Goal: Information Seeking & Learning: Learn about a topic

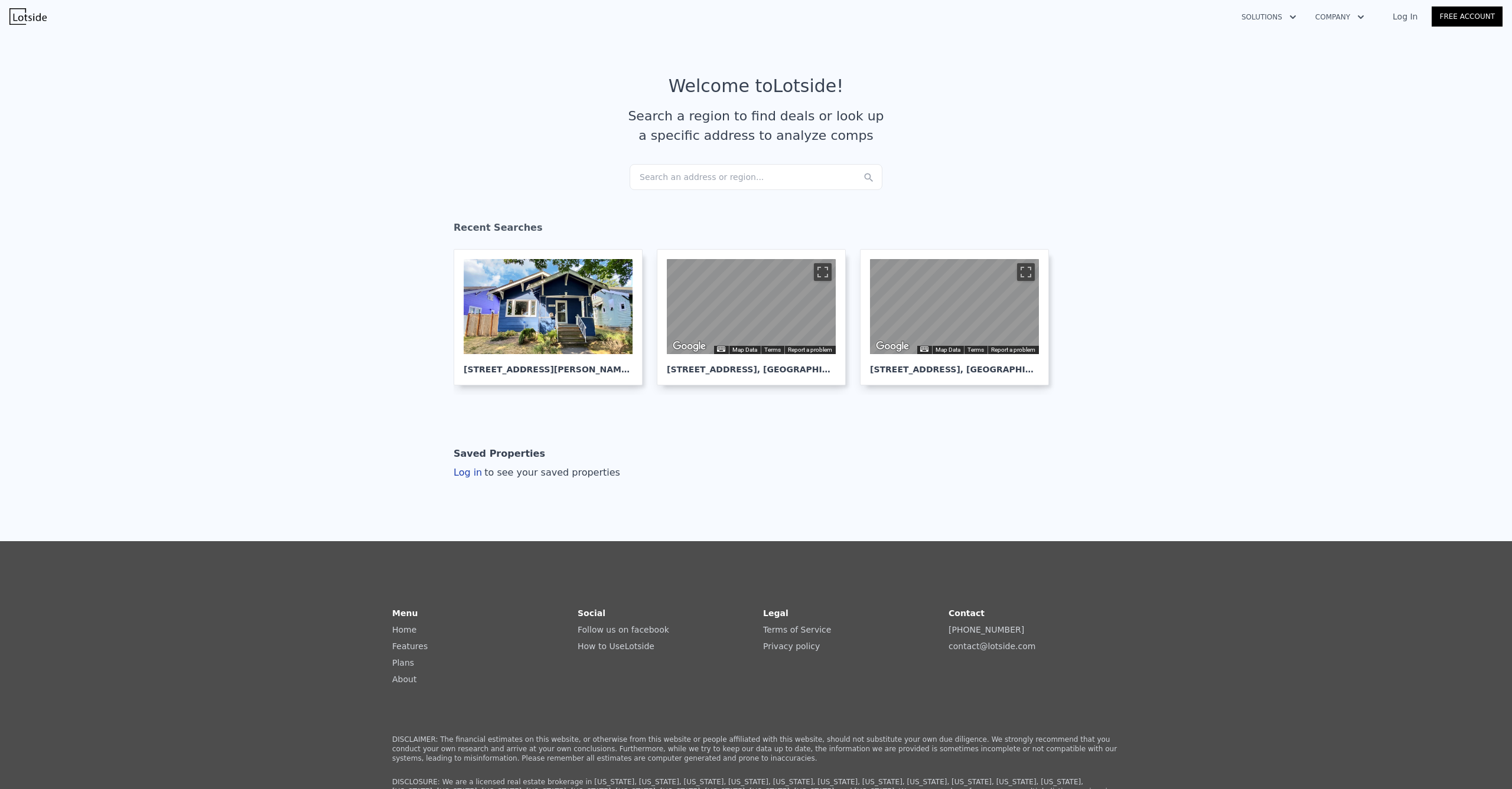
click at [708, 175] on div "Search an address or region..." at bounding box center [756, 177] width 253 height 26
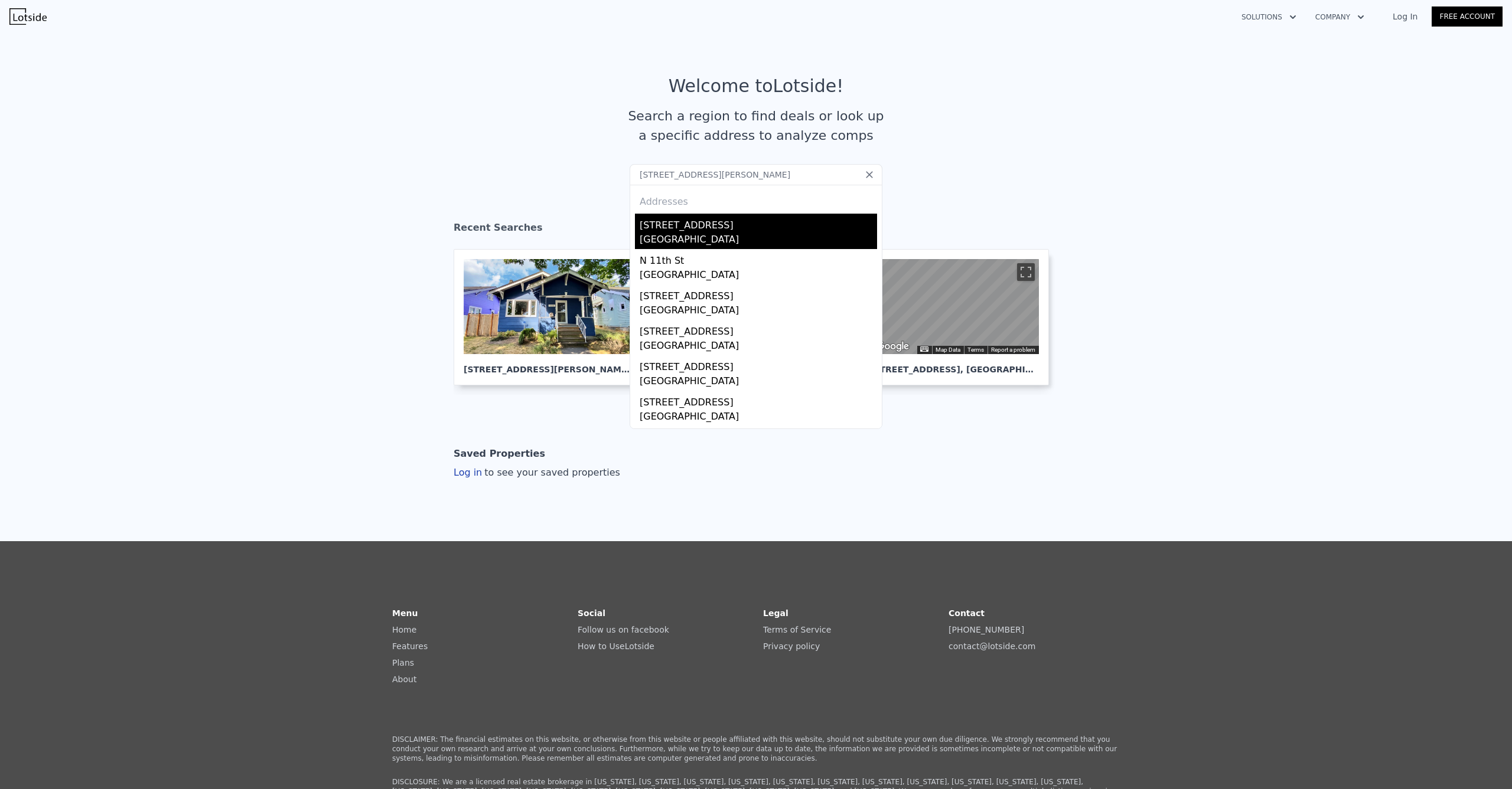
type input "[STREET_ADDRESS][PERSON_NAME]"
click at [724, 228] on div "[STREET_ADDRESS]" at bounding box center [758, 223] width 237 height 19
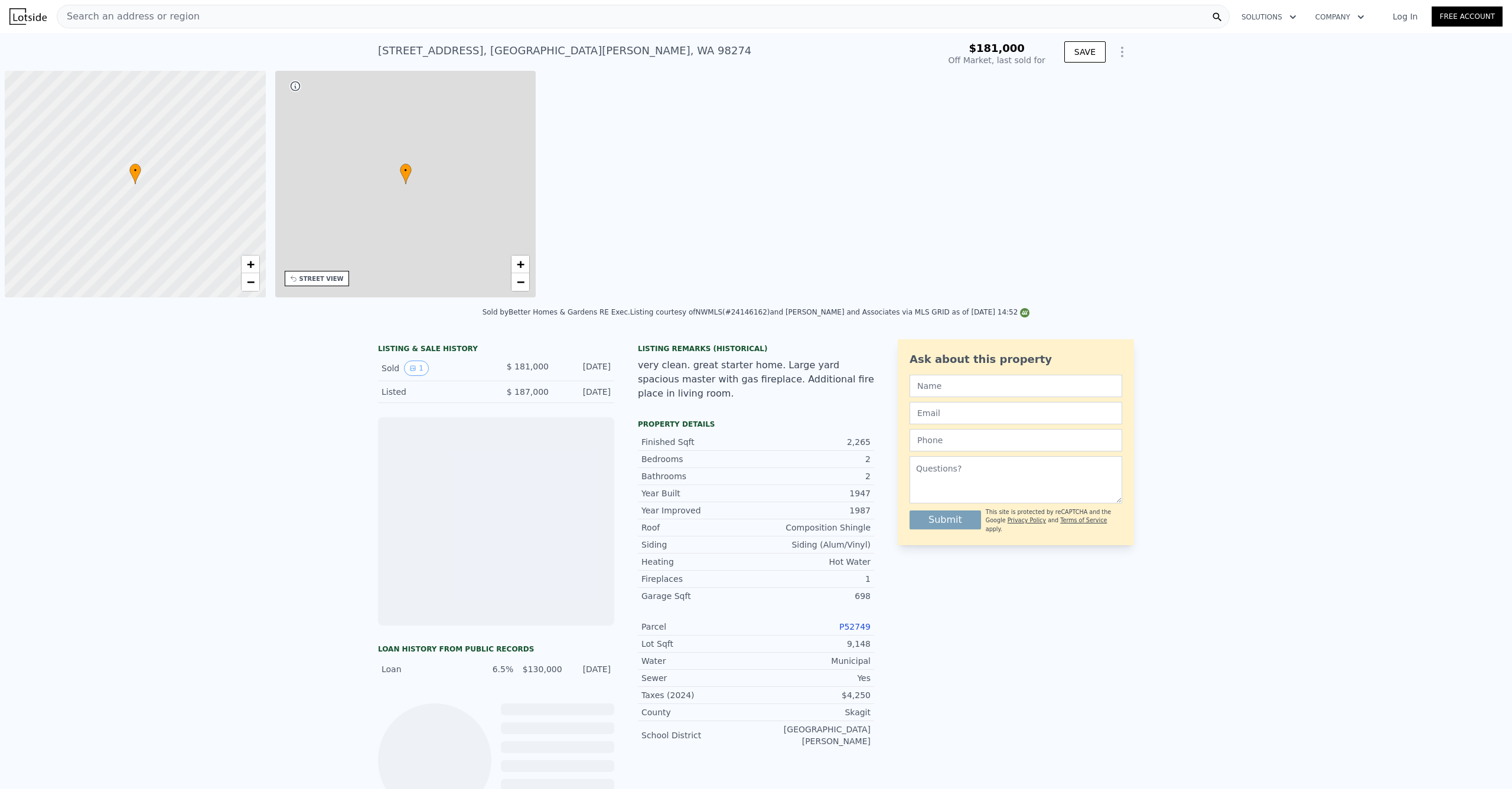
scroll to position [0, 5]
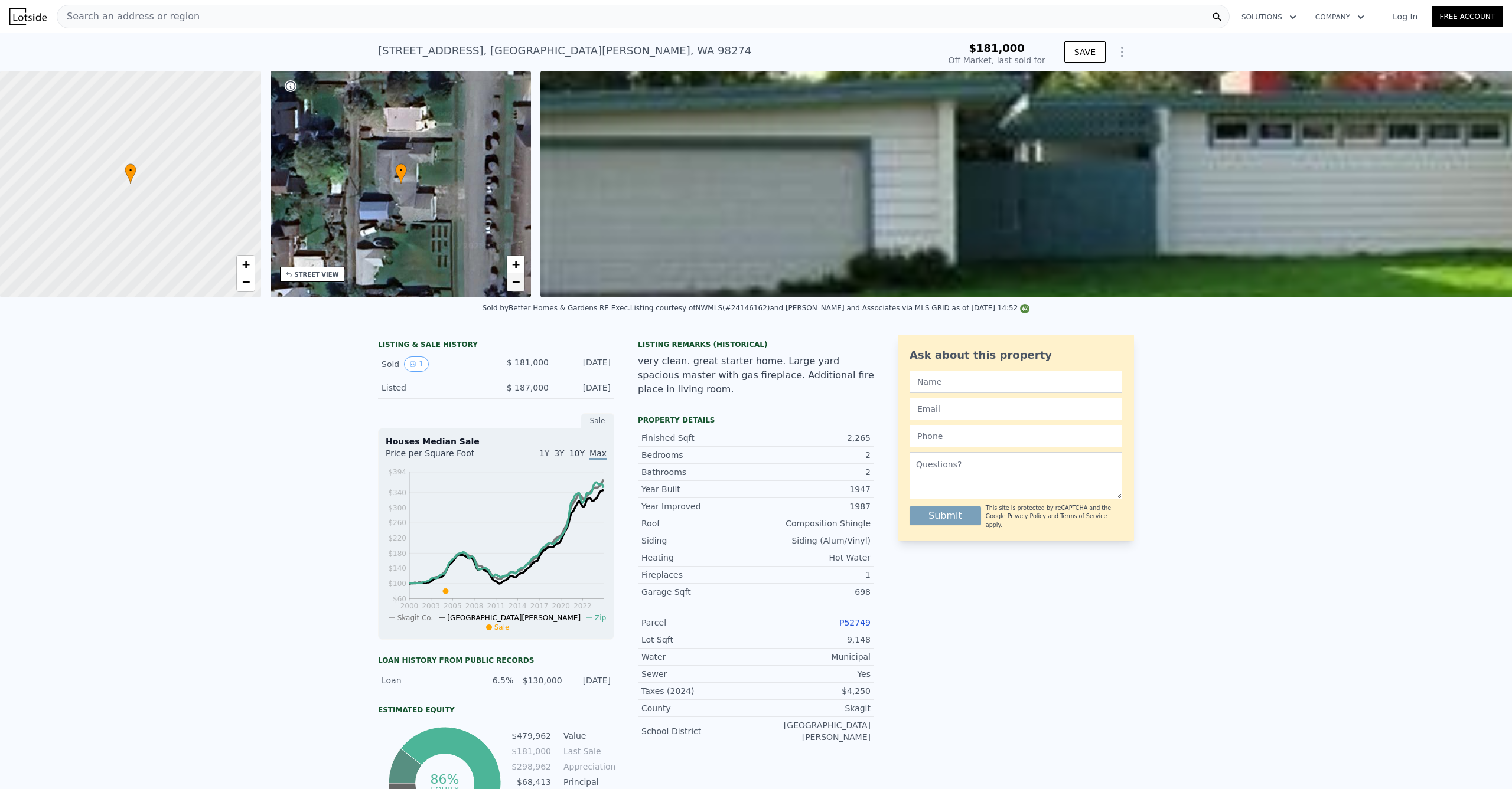
click at [515, 287] on span "−" at bounding box center [516, 282] width 8 height 15
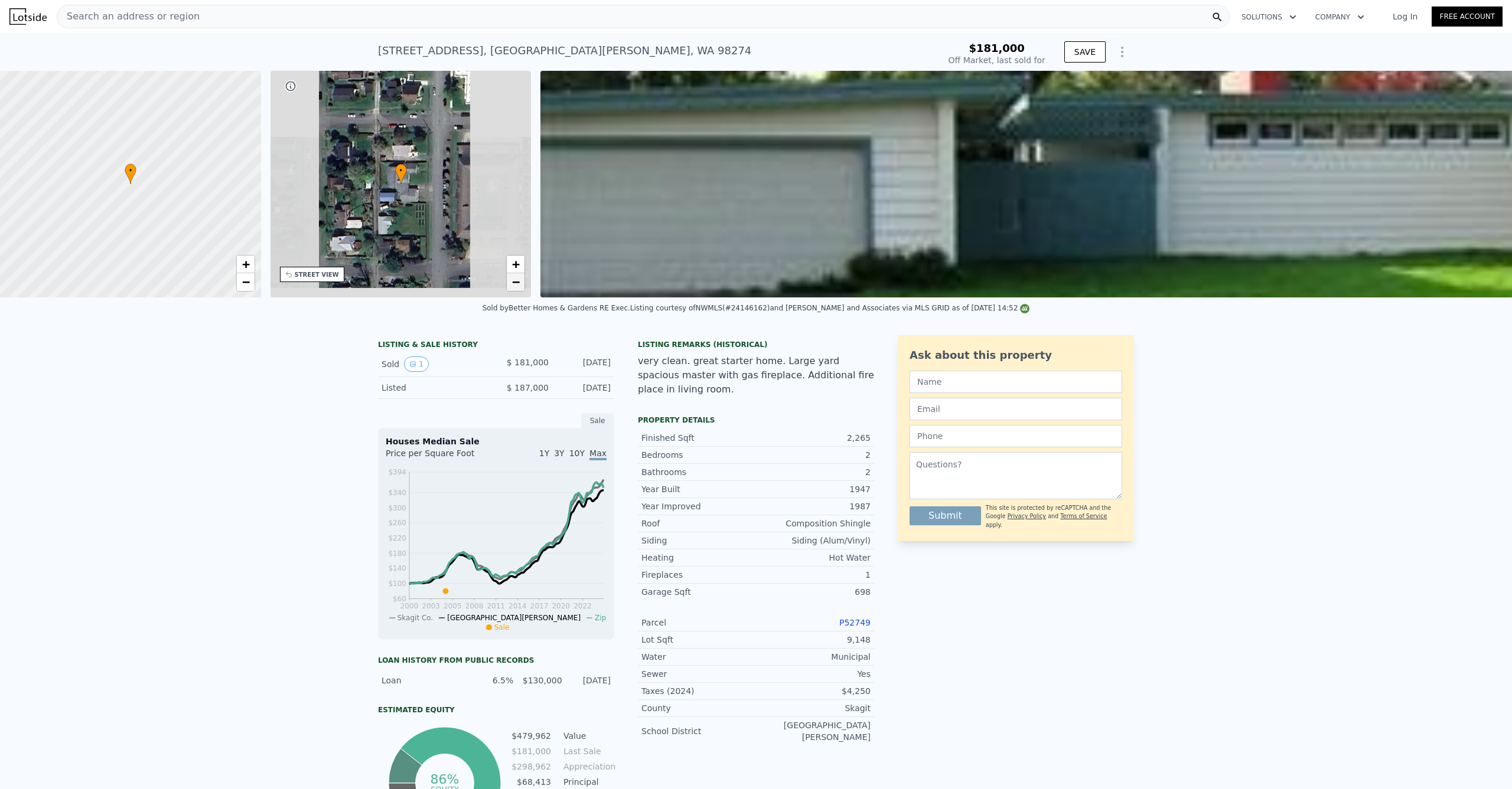
click at [515, 287] on span "−" at bounding box center [516, 282] width 8 height 15
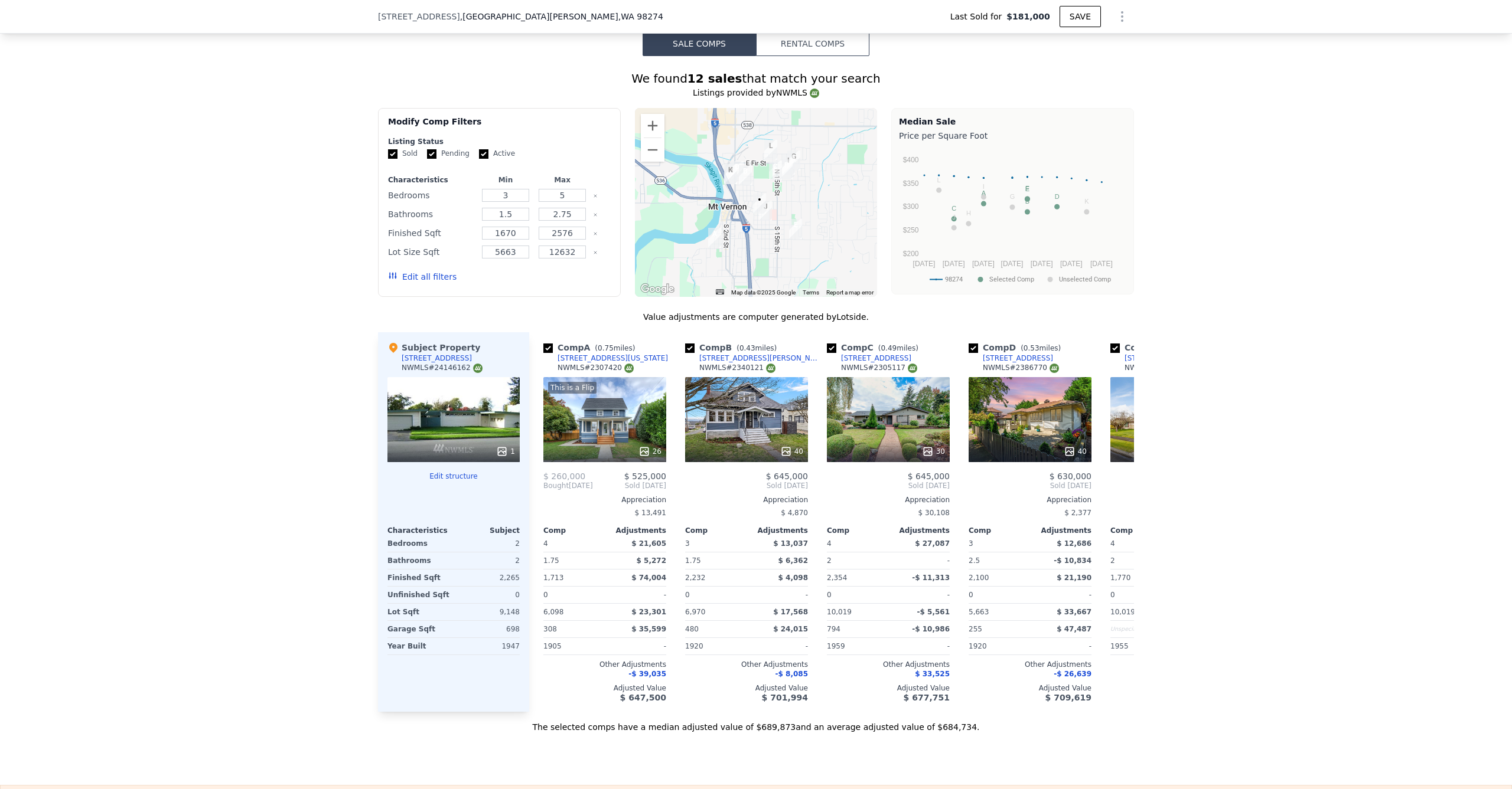
scroll to position [572, 0]
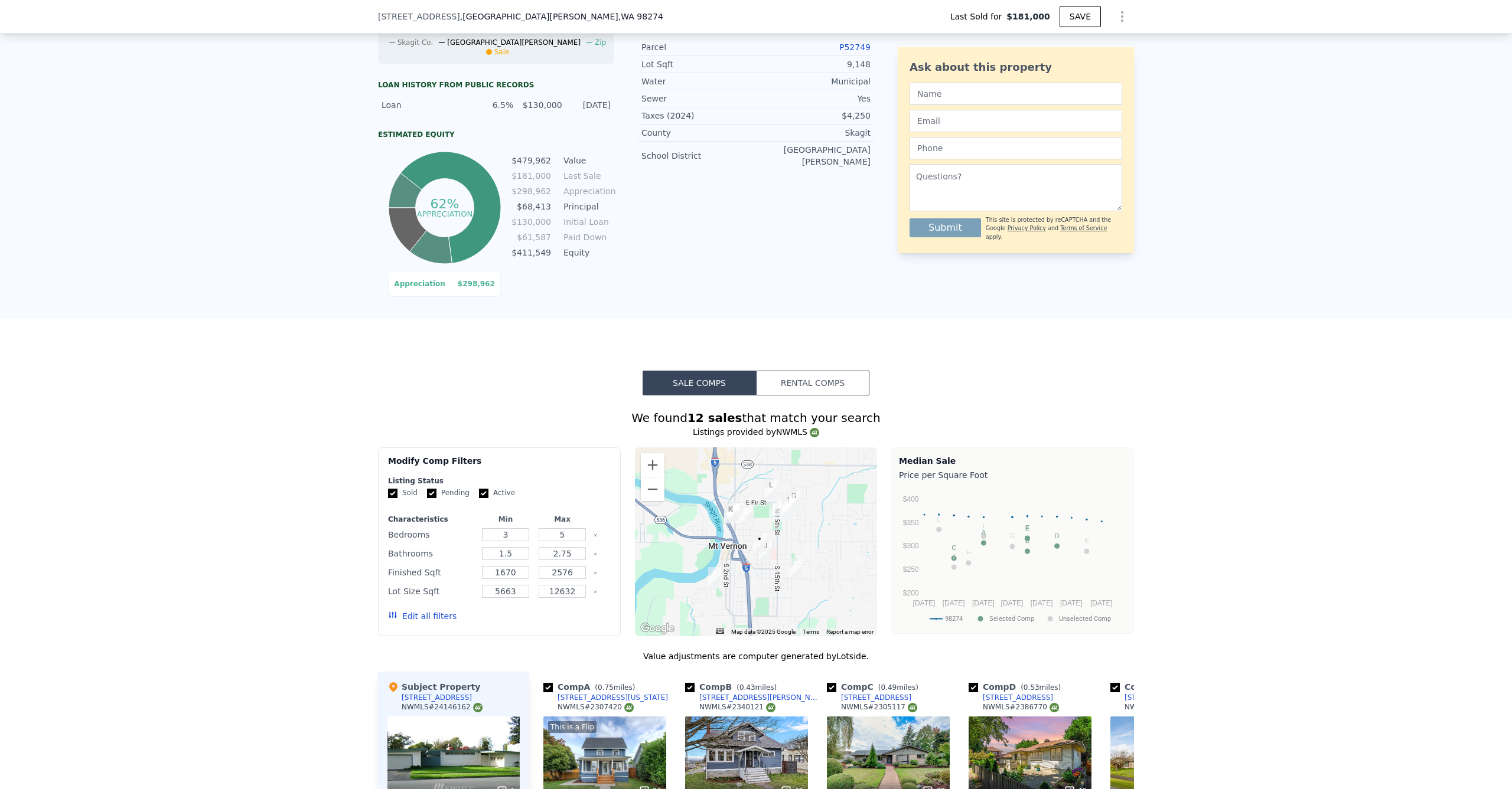
type input "$ 684,000"
type input "$ 437,405"
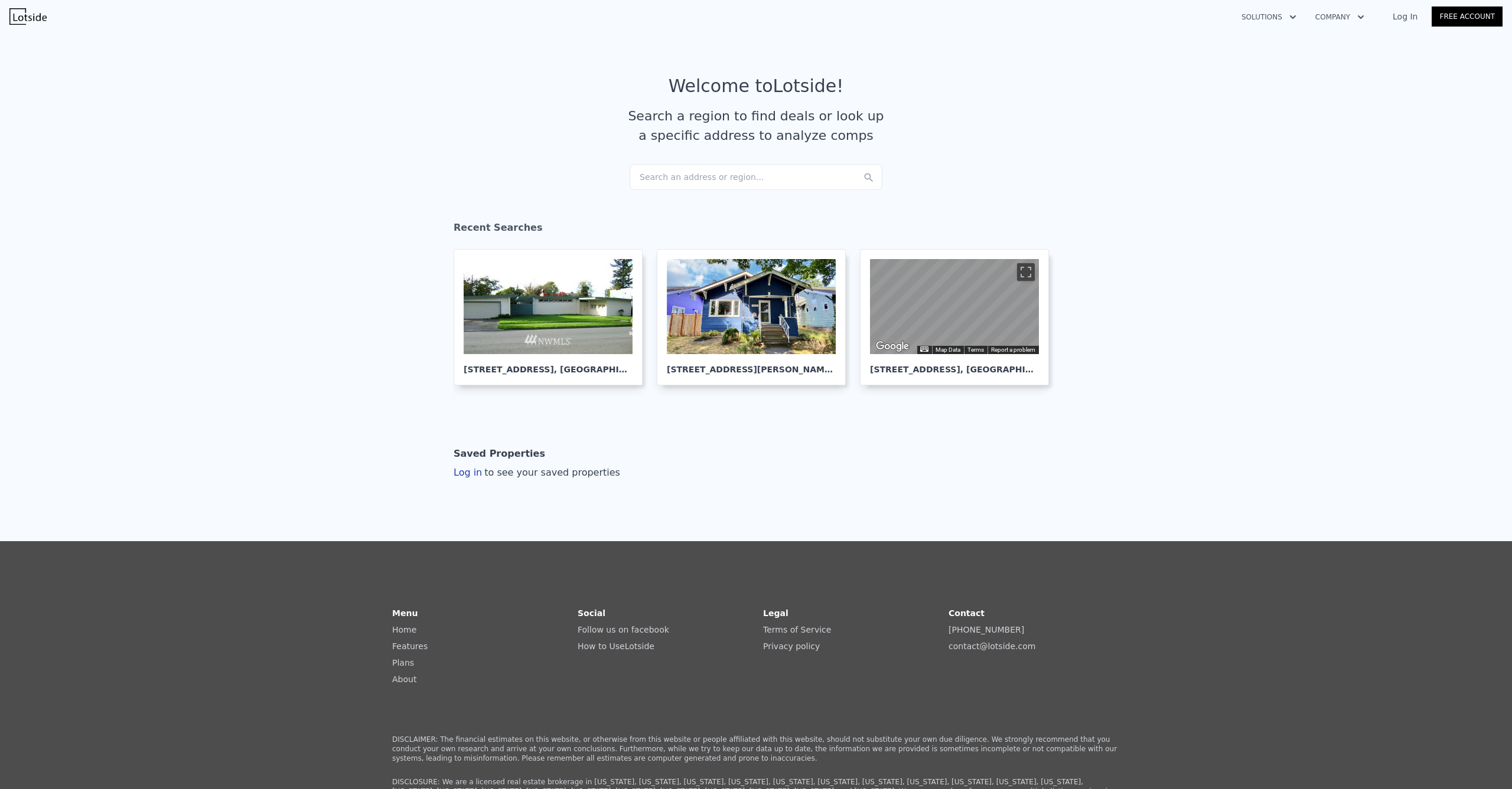
click at [724, 170] on div "Search an address or region..." at bounding box center [756, 177] width 253 height 26
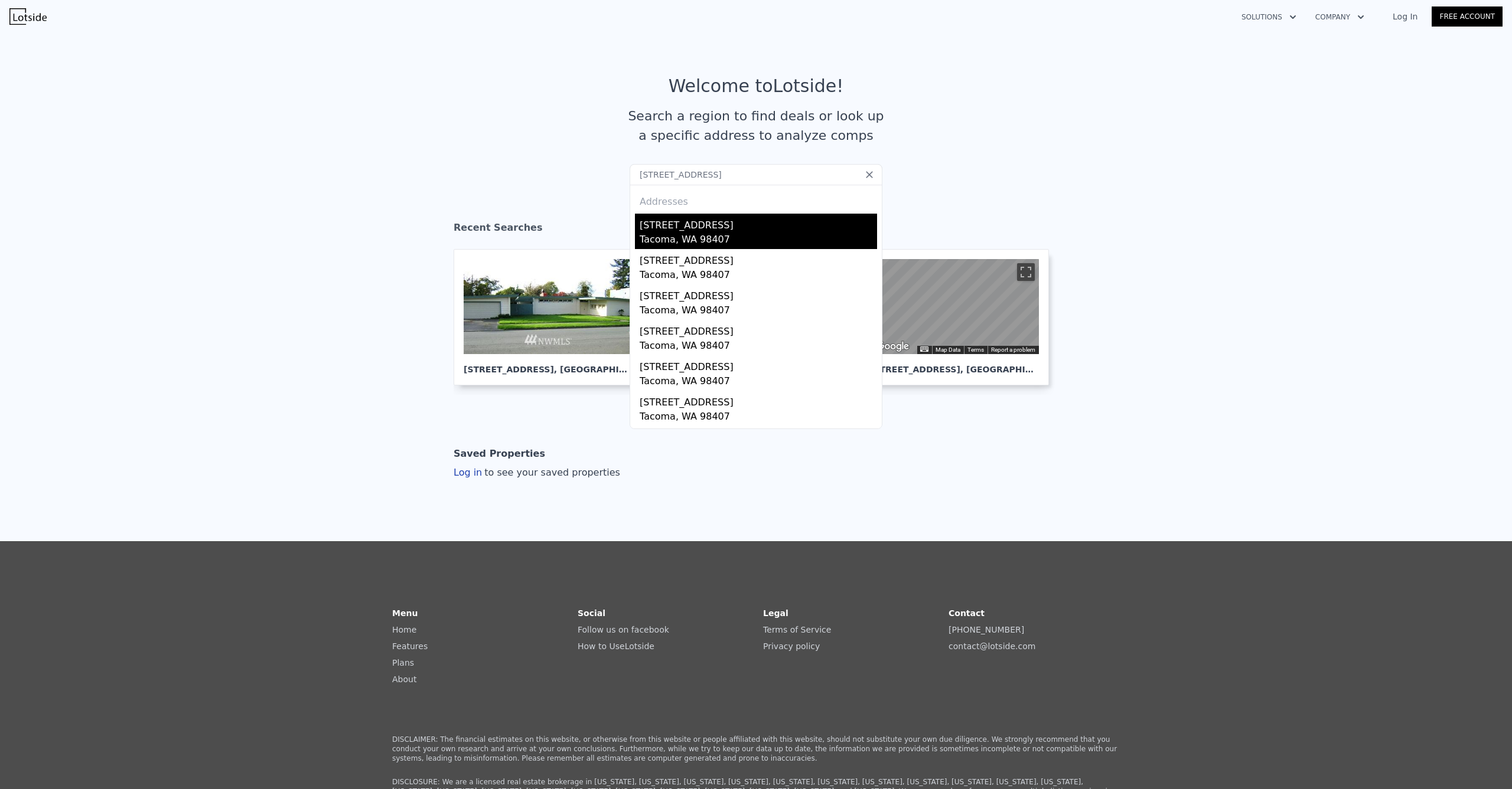
type input "4817 N 28th St, Tacoma, WA 98407"
click at [719, 223] on div "4817 N 28th St" at bounding box center [758, 223] width 237 height 19
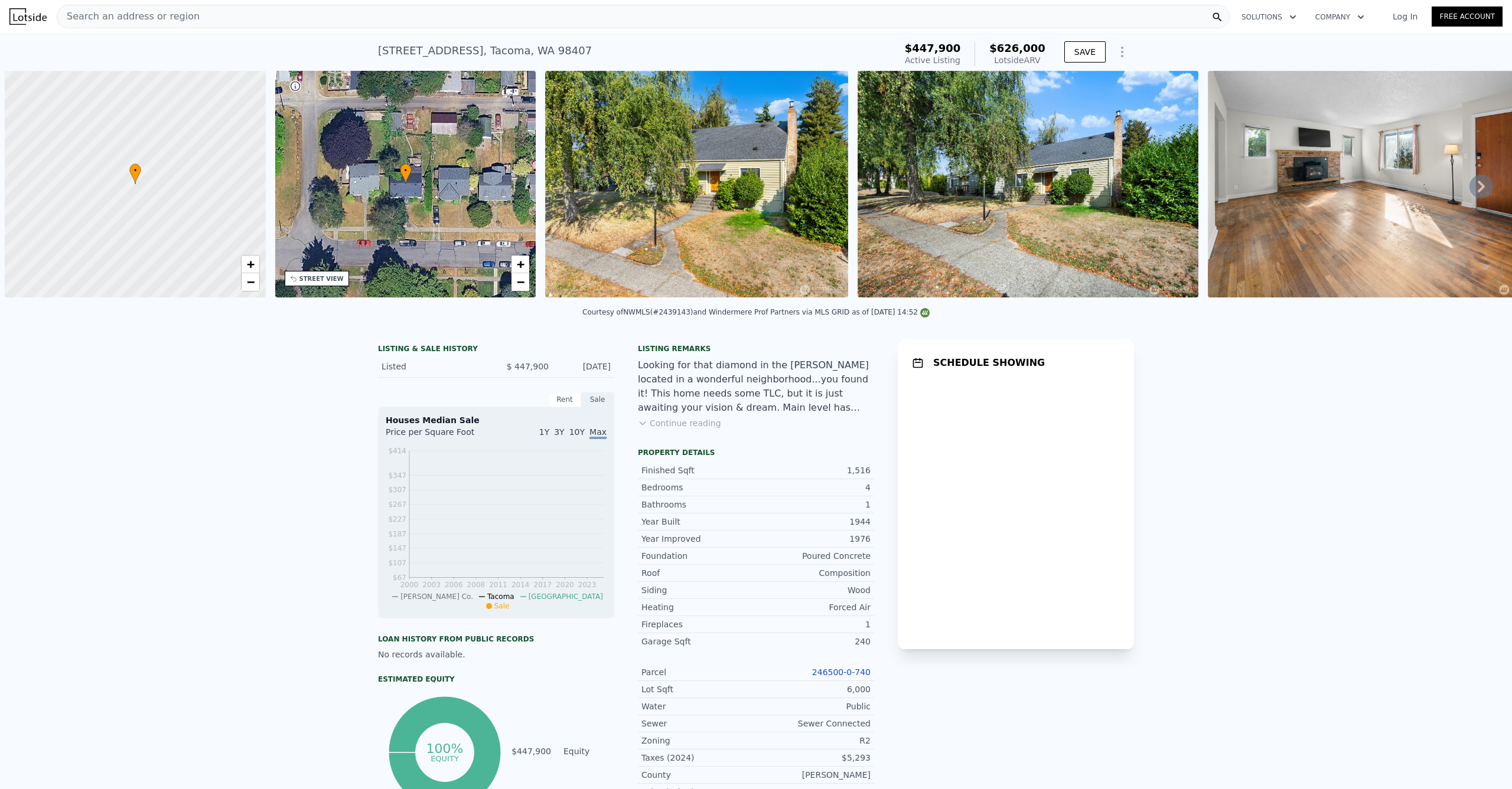
scroll to position [0, 5]
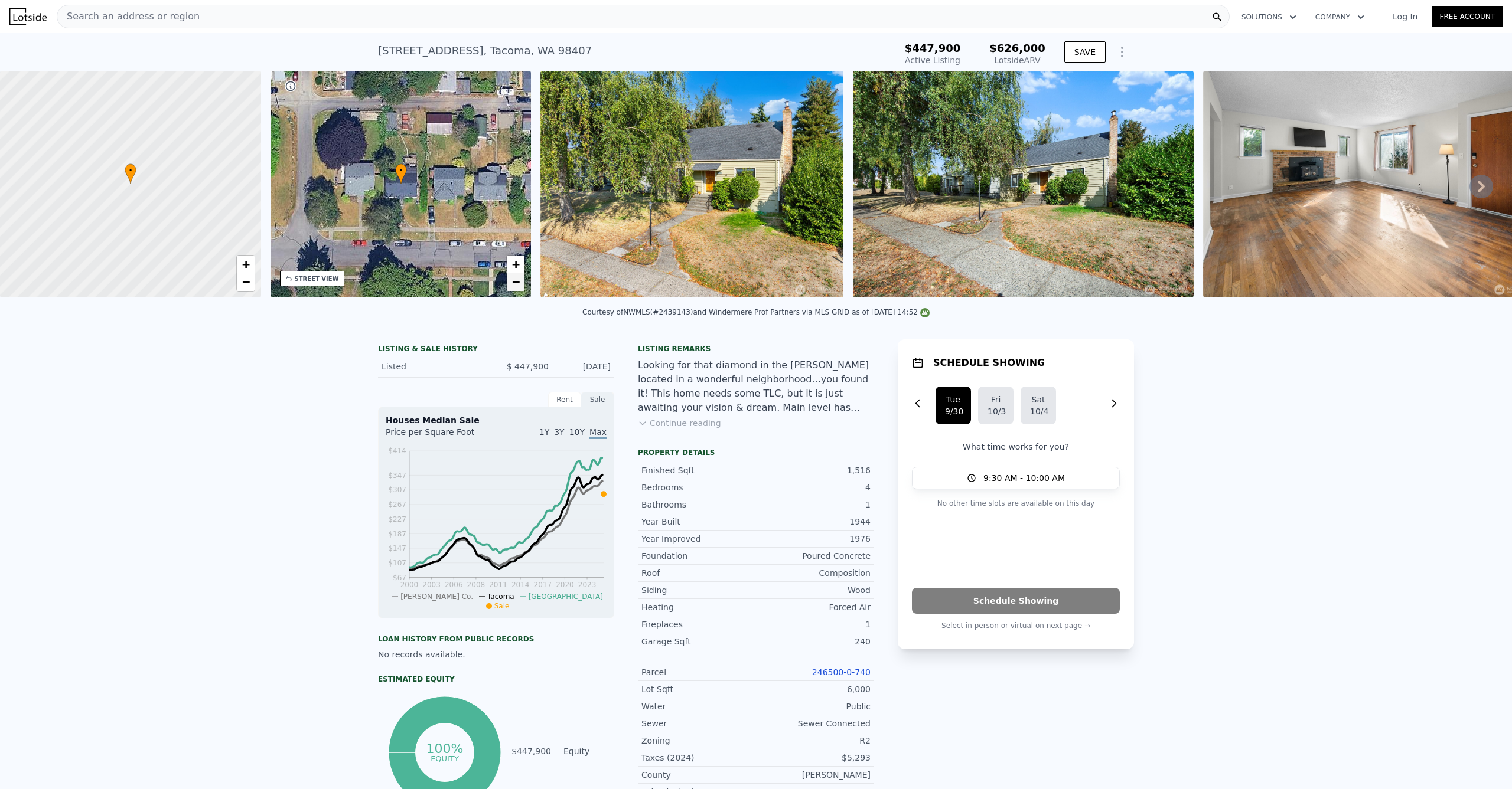
click at [521, 284] on link "−" at bounding box center [515, 282] width 18 height 18
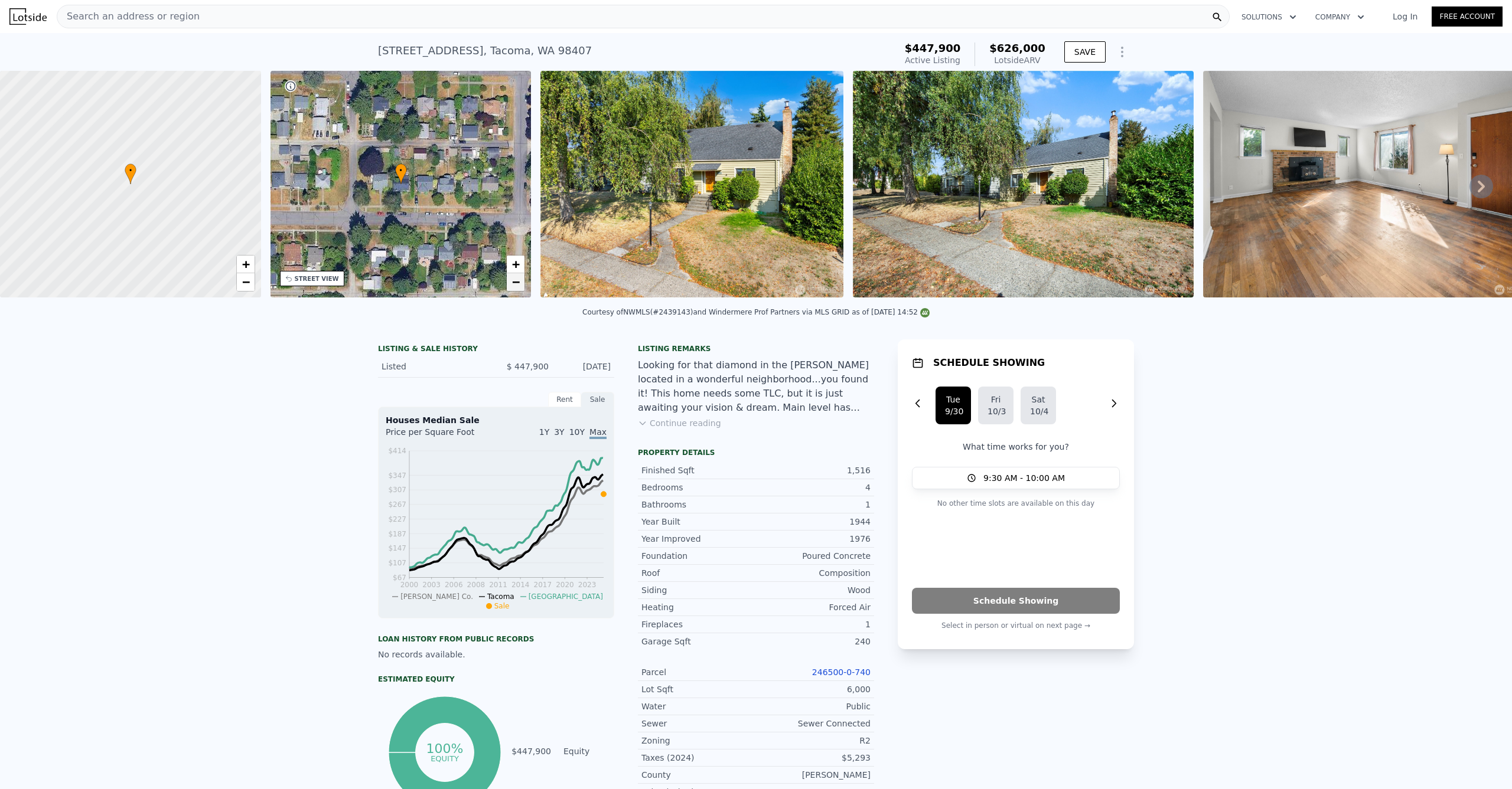
click at [519, 282] on span "−" at bounding box center [516, 282] width 8 height 15
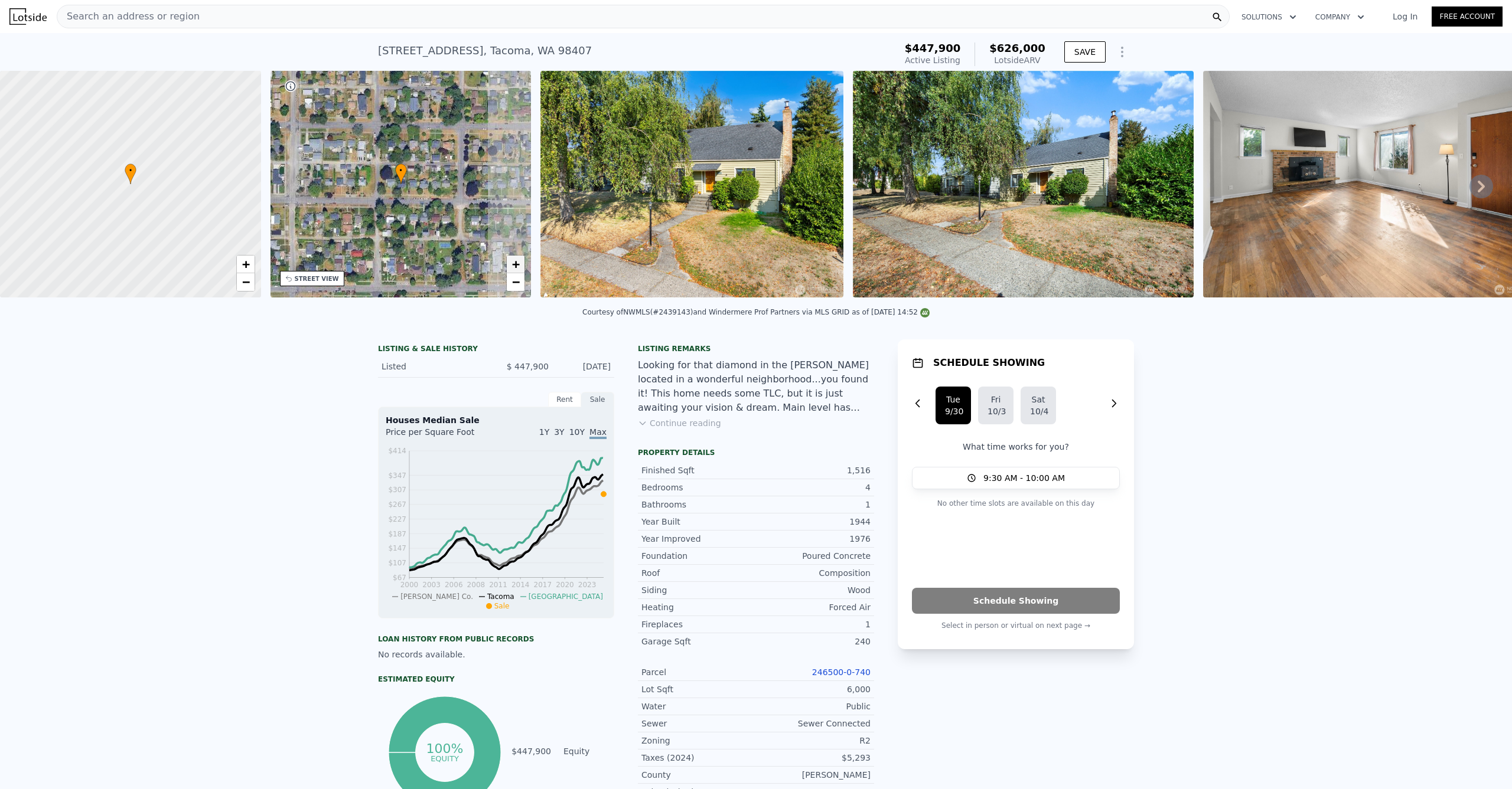
click at [509, 262] on link "+" at bounding box center [515, 265] width 18 height 18
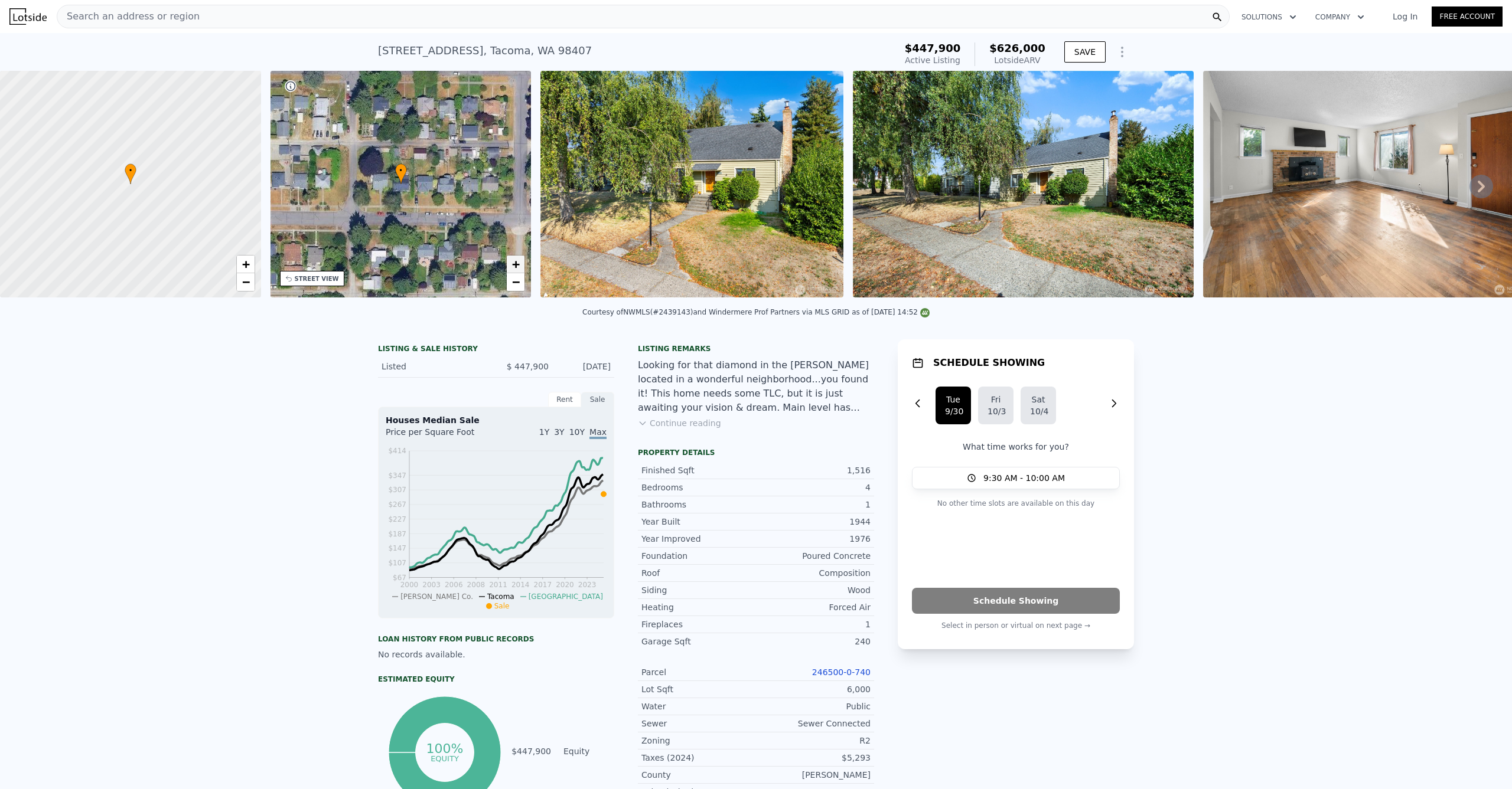
click at [510, 264] on link "+" at bounding box center [515, 265] width 18 height 18
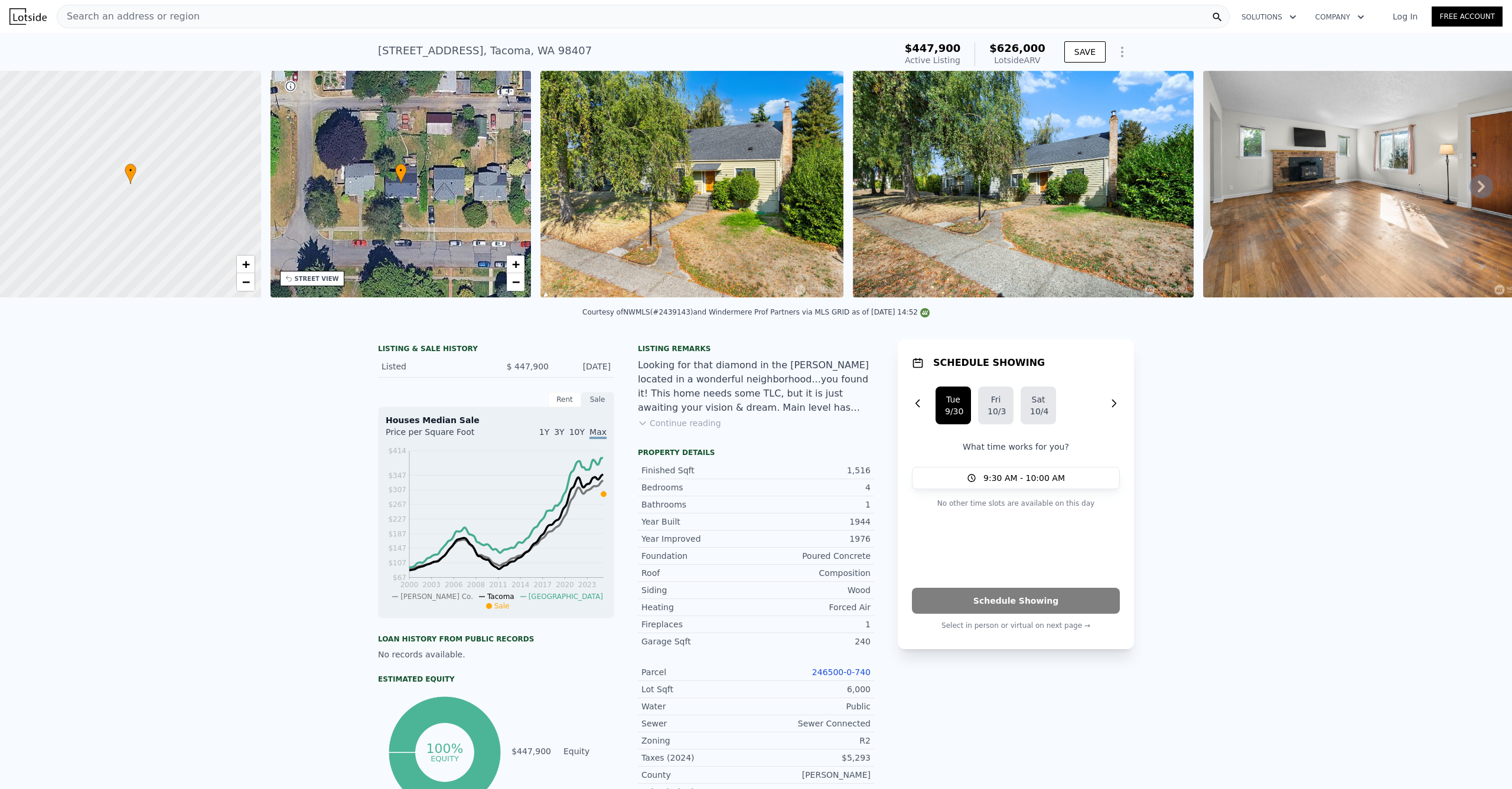
click at [664, 424] on div "Listing remarks Looking for that diamond in the ruff located in a wonderful nei…" at bounding box center [756, 393] width 236 height 99
click at [683, 429] on button "Continue reading" at bounding box center [679, 423] width 83 height 12
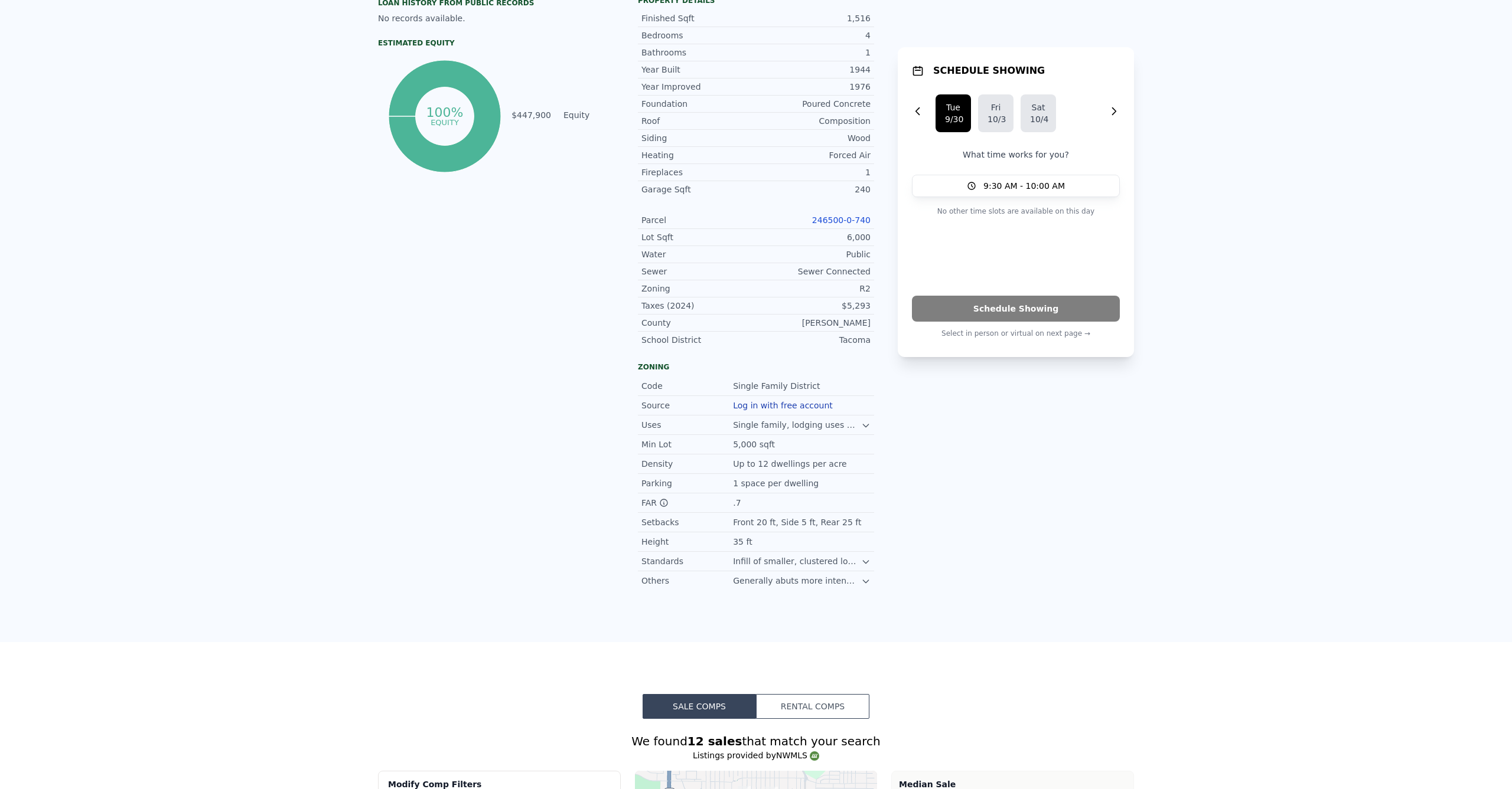
scroll to position [0, 0]
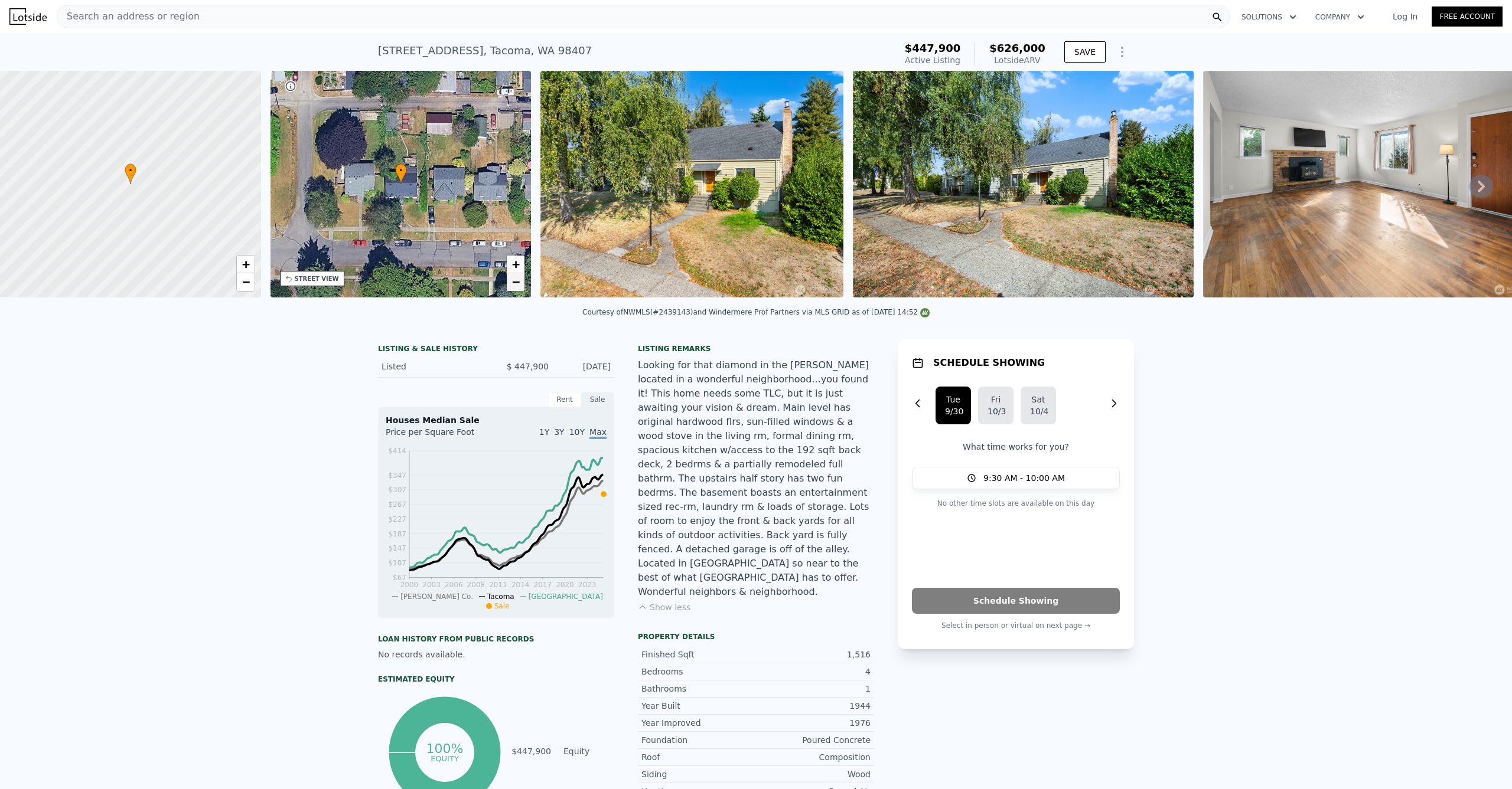
click at [521, 281] on link "−" at bounding box center [515, 282] width 18 height 18
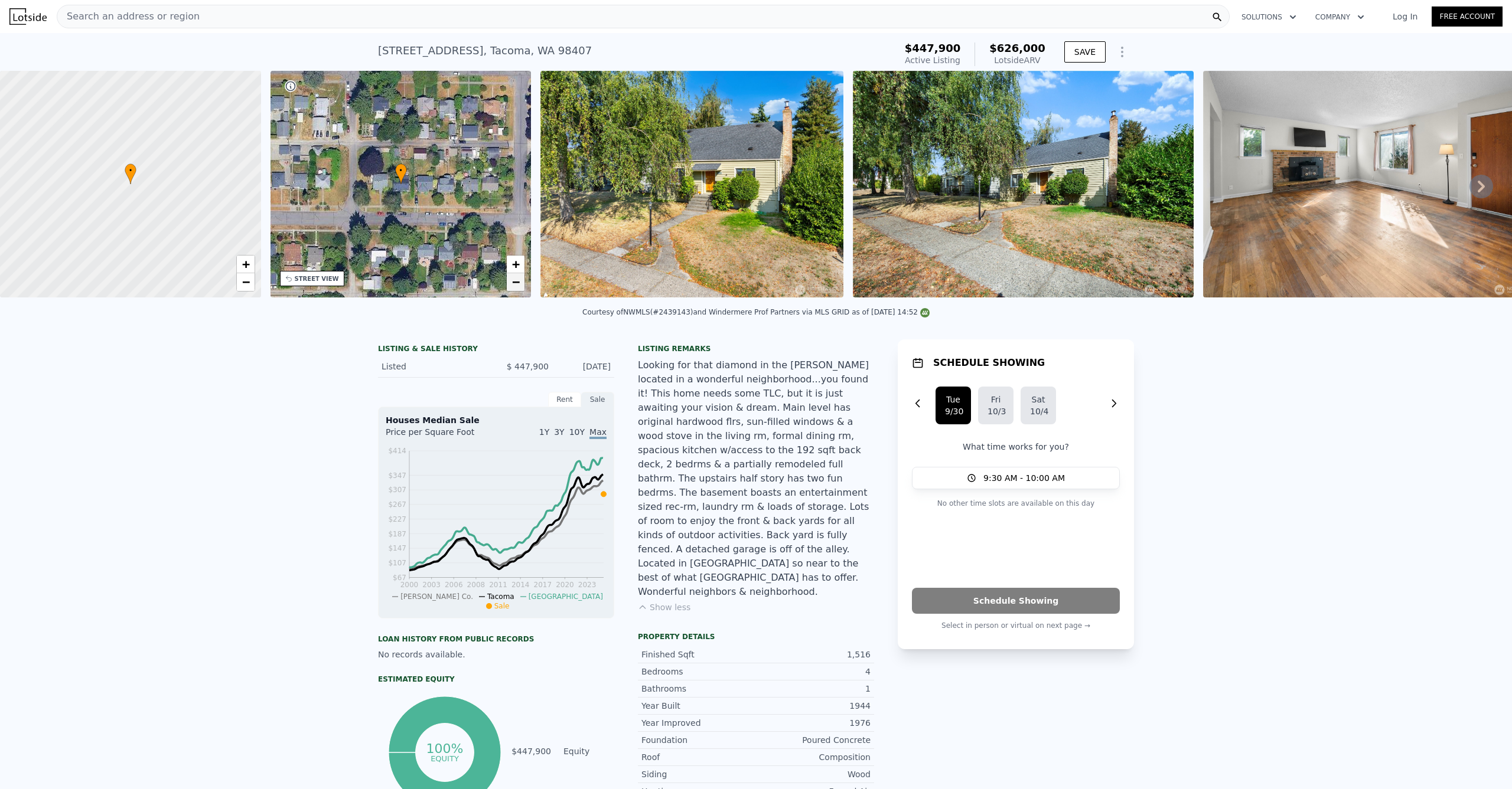
click at [521, 282] on link "−" at bounding box center [515, 282] width 18 height 18
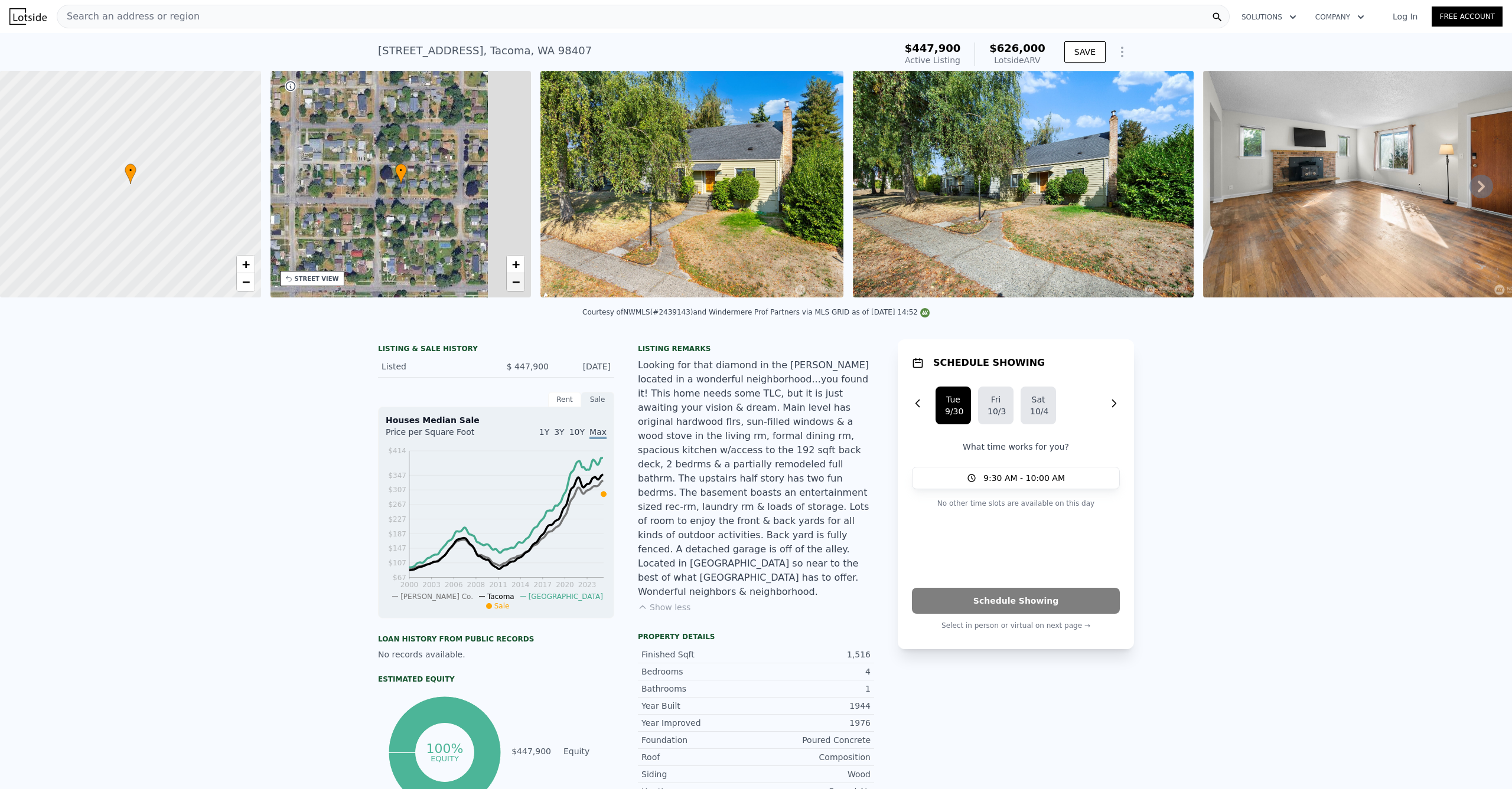
click at [521, 282] on link "−" at bounding box center [515, 282] width 18 height 18
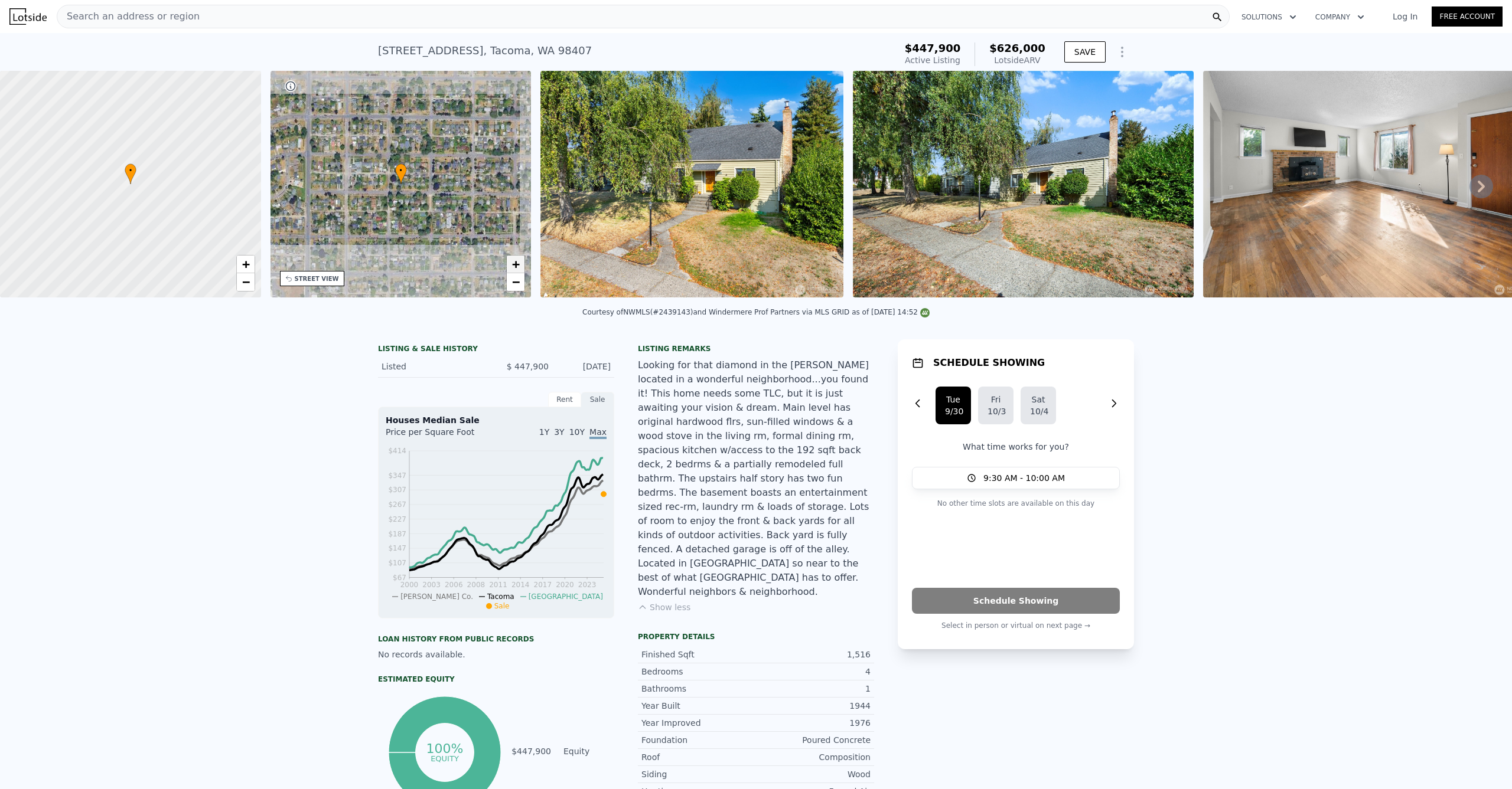
click at [513, 258] on span "+" at bounding box center [516, 264] width 8 height 15
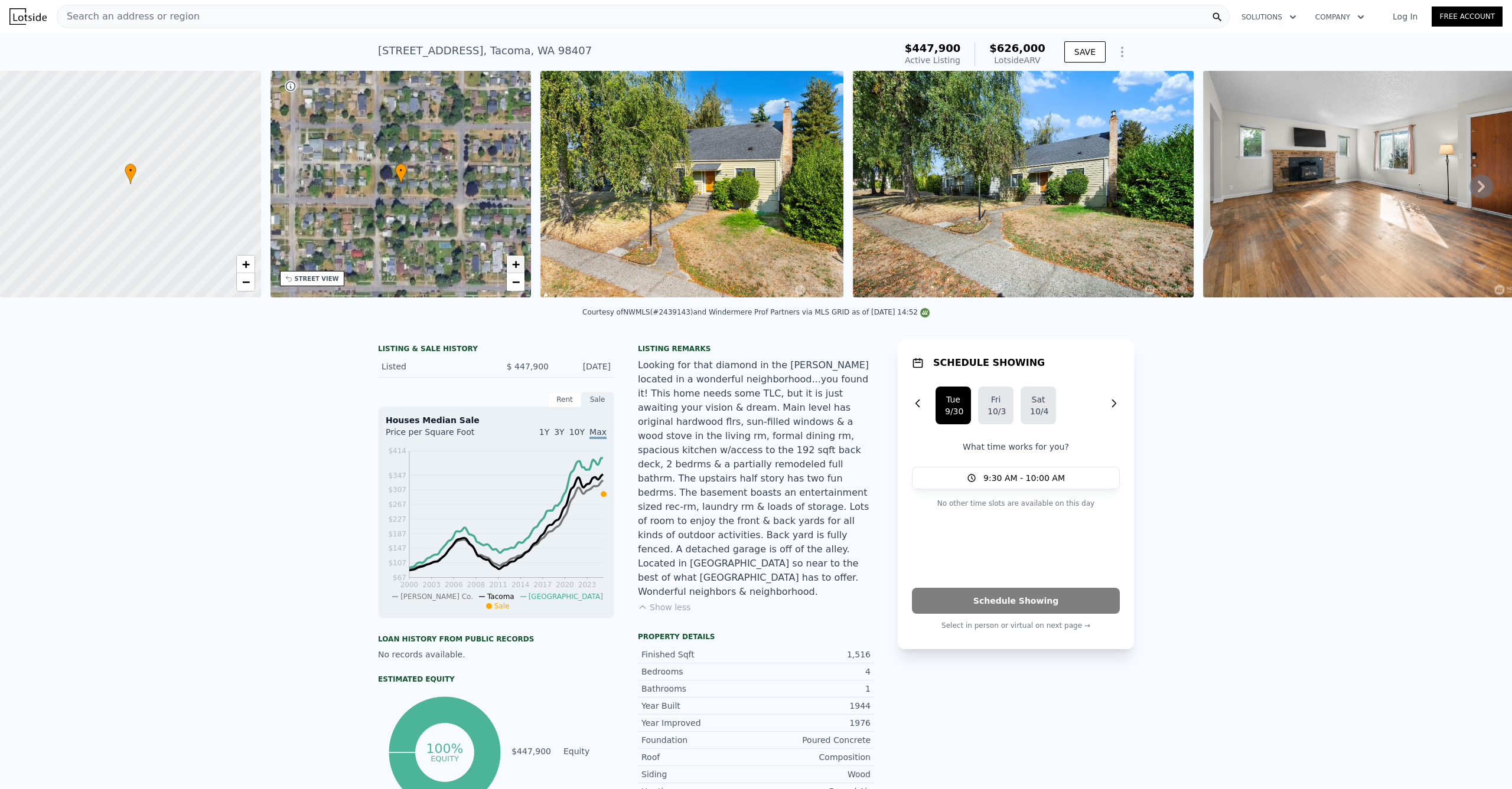
click at [513, 258] on span "+" at bounding box center [516, 264] width 8 height 15
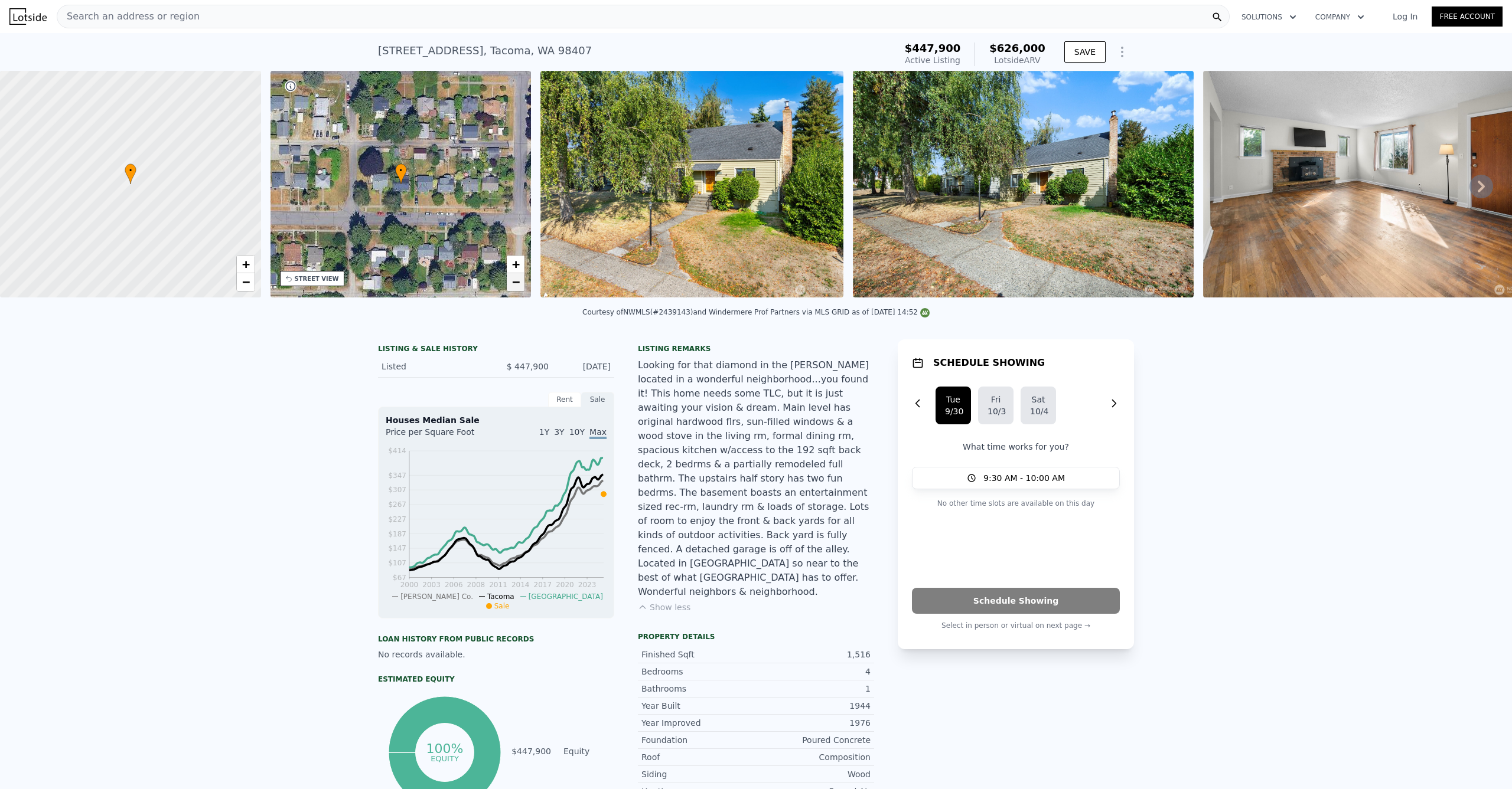
click at [516, 282] on span "−" at bounding box center [516, 282] width 8 height 15
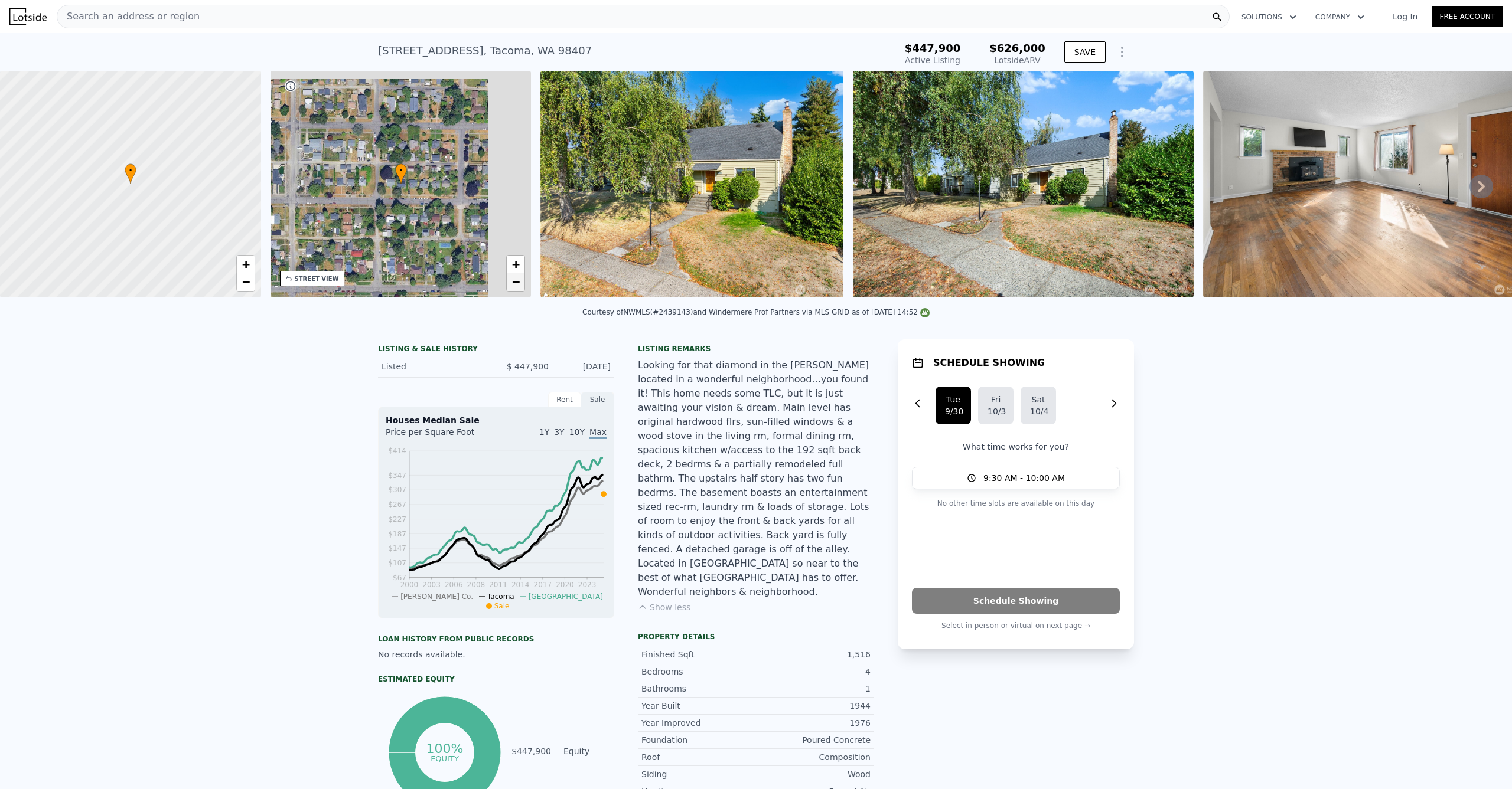
click at [517, 283] on span "−" at bounding box center [516, 282] width 8 height 15
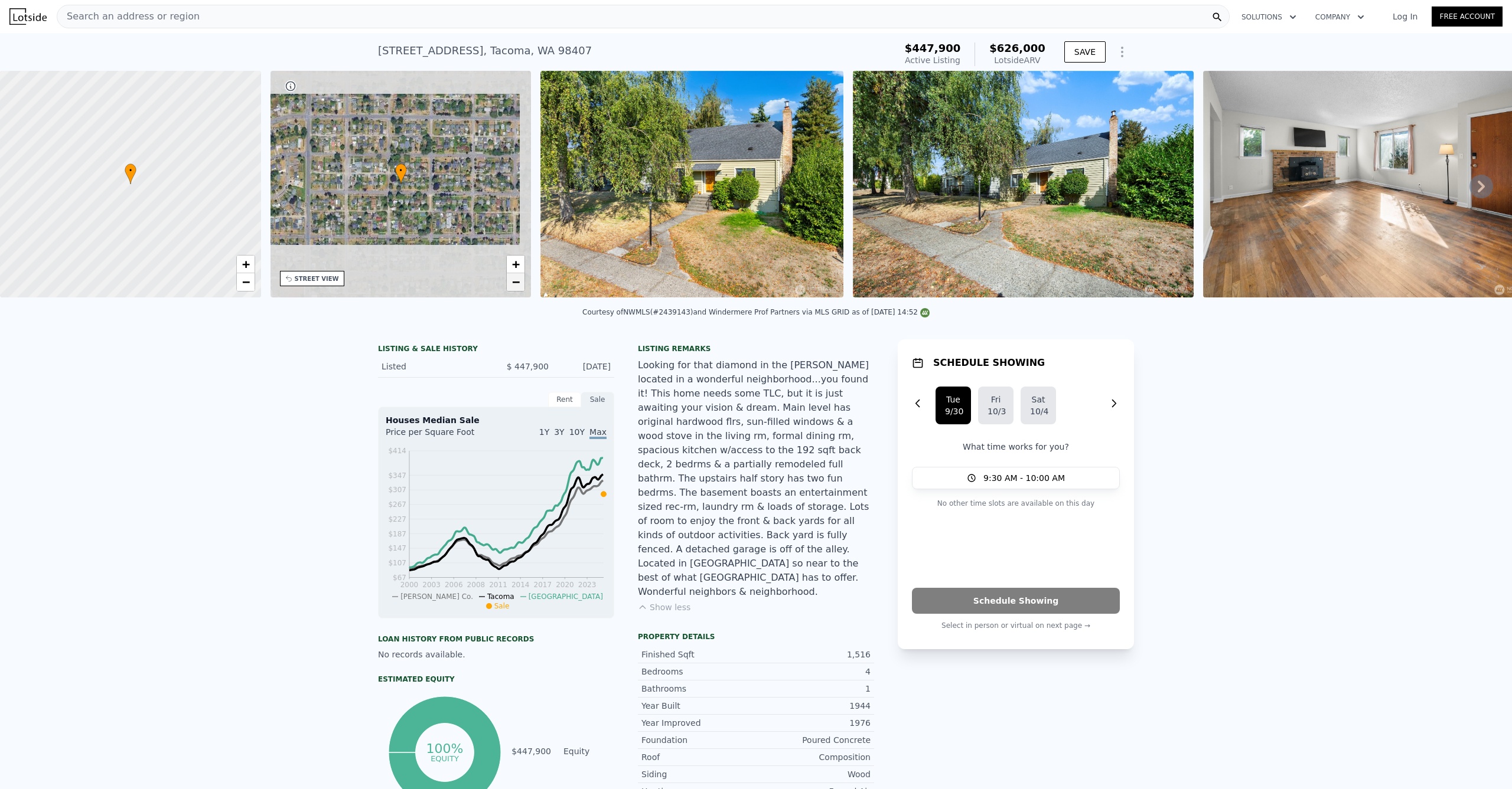
click at [517, 283] on span "−" at bounding box center [516, 282] width 8 height 15
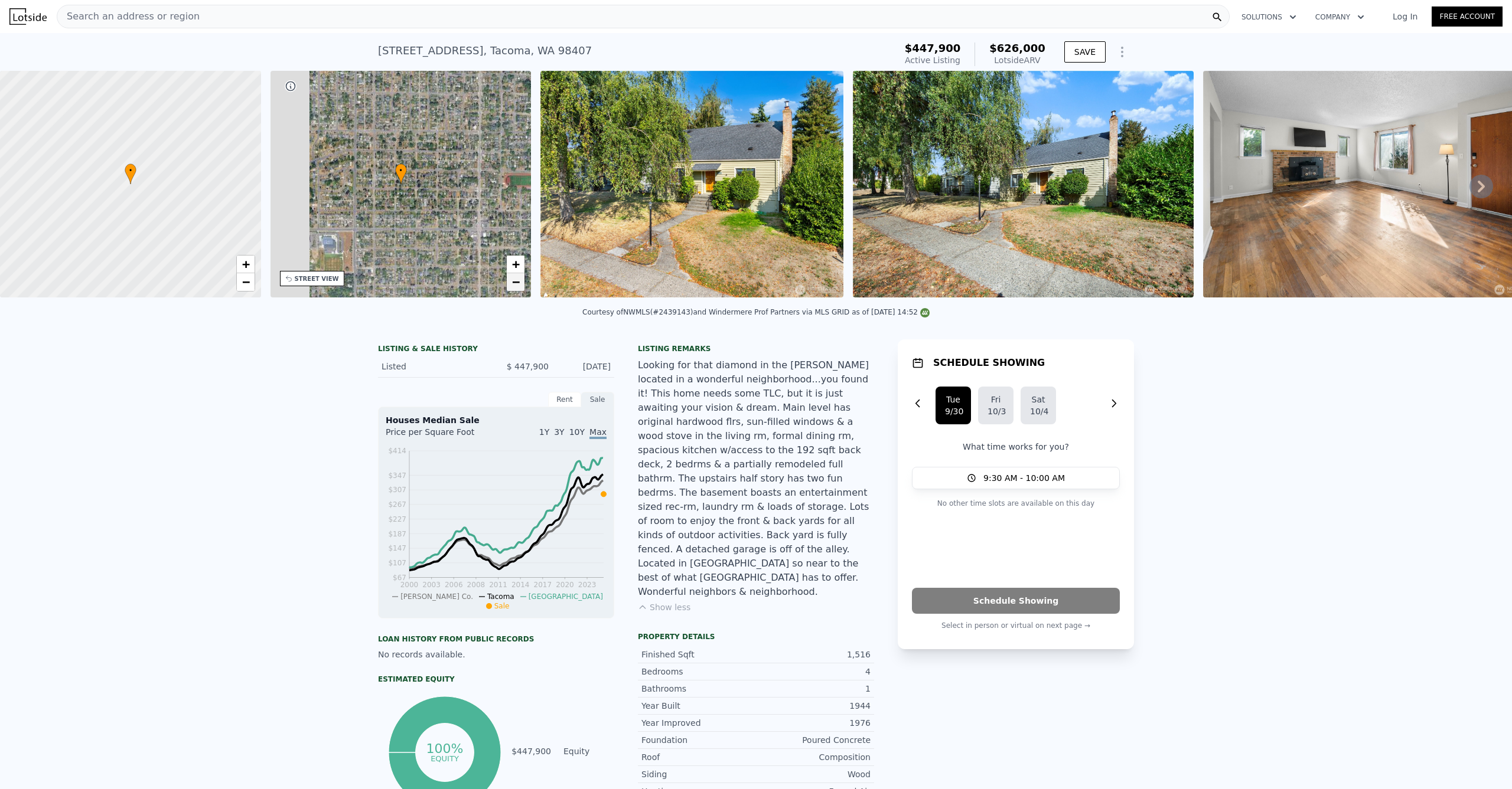
click at [517, 283] on span "−" at bounding box center [516, 282] width 8 height 15
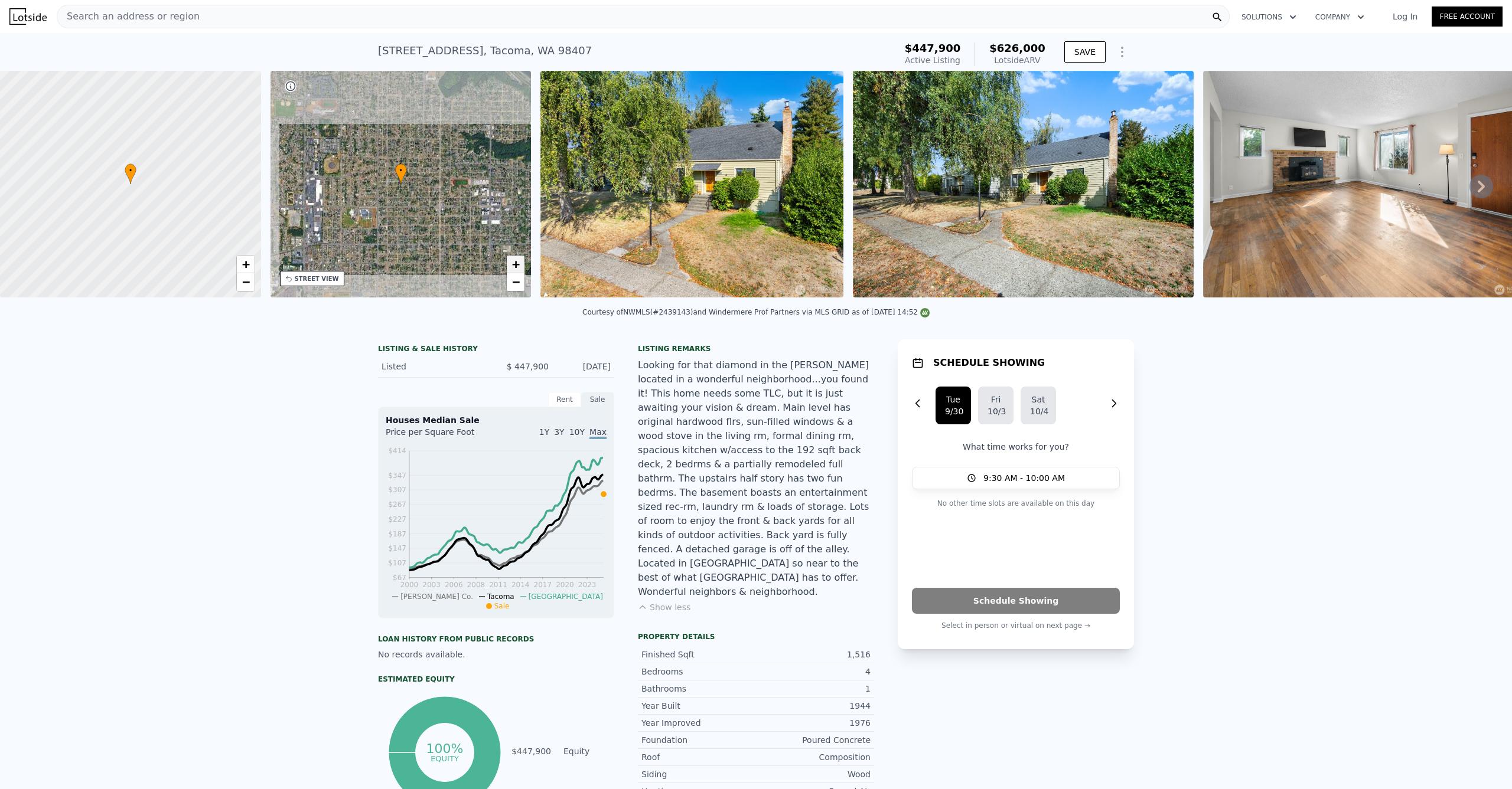
click at [516, 265] on span "+" at bounding box center [516, 264] width 8 height 15
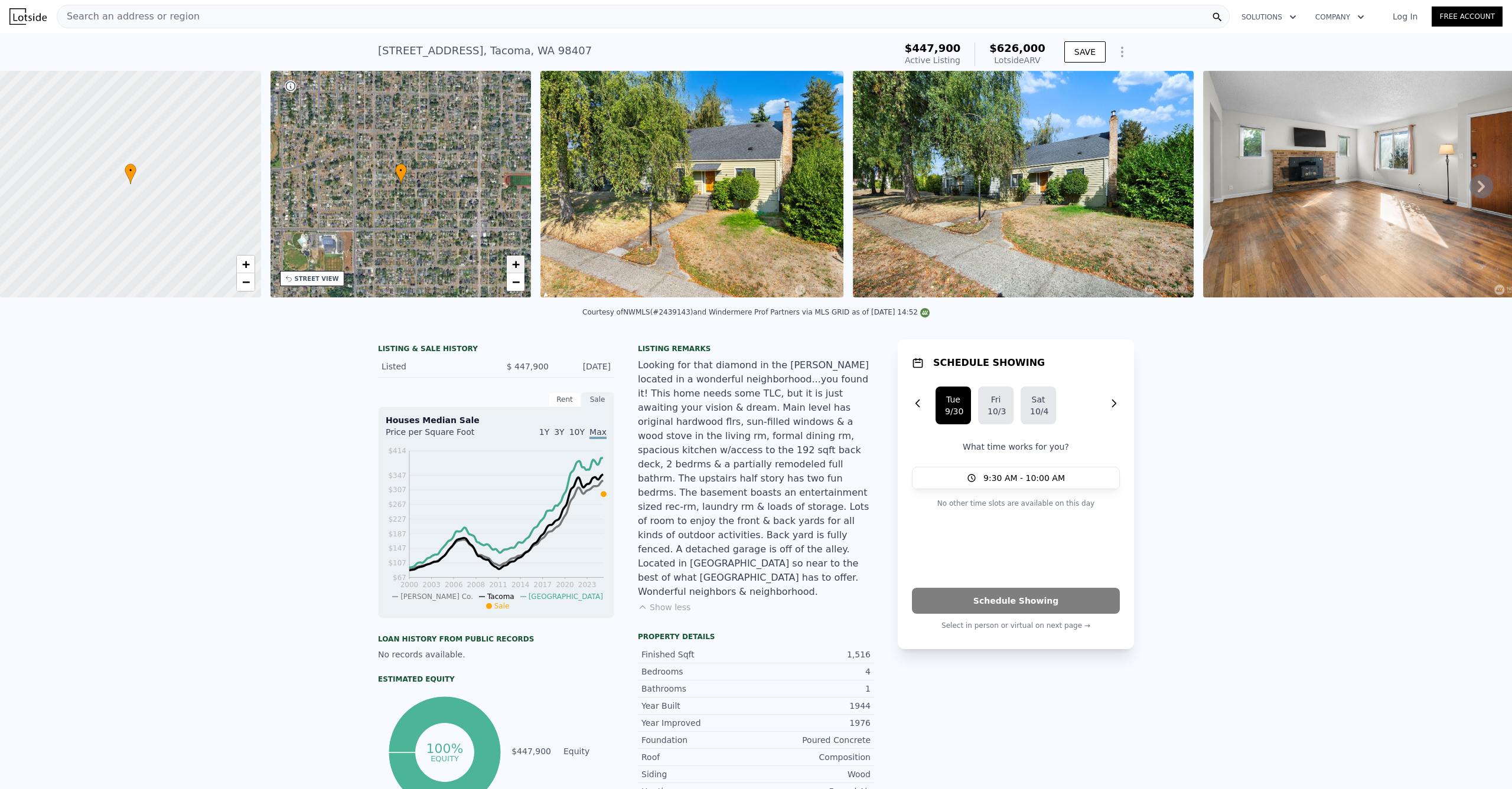
click at [515, 264] on span "+" at bounding box center [516, 264] width 8 height 15
